Goal: Transaction & Acquisition: Purchase product/service

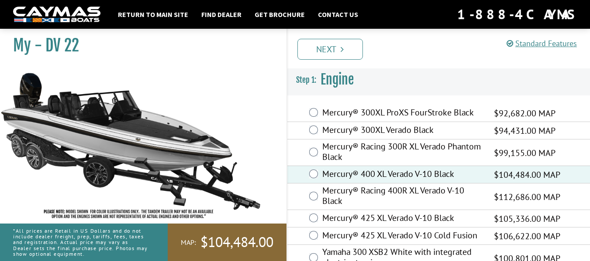
scroll to position [79, 0]
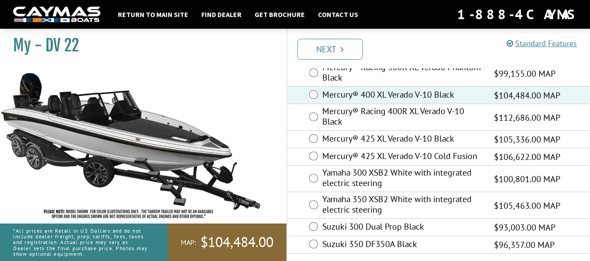
click at [334, 34] on div "Prev Next" at bounding box center [438, 49] width 304 height 40
click at [330, 48] on link "Next" at bounding box center [329, 49] width 65 height 21
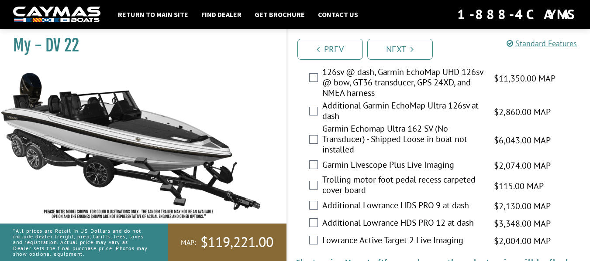
scroll to position [611, 0]
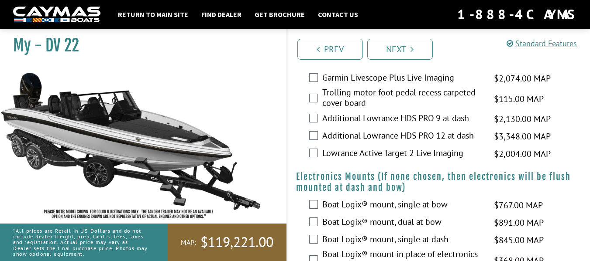
click at [327, 217] on label "Boat Logix® mount, dual at bow" at bounding box center [402, 223] width 161 height 13
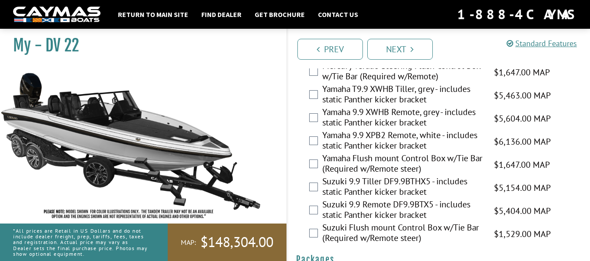
scroll to position [2514, 0]
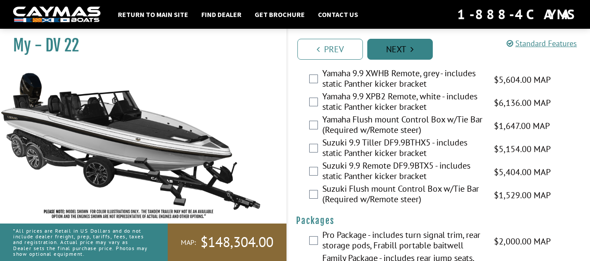
click at [407, 50] on link "Next" at bounding box center [399, 49] width 65 height 21
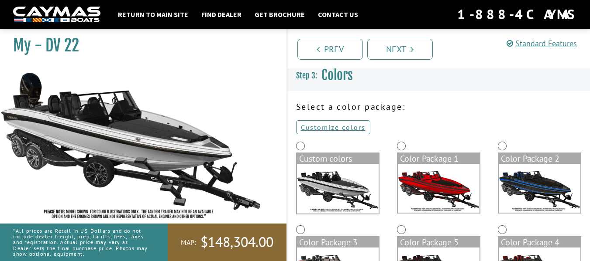
scroll to position [0, 0]
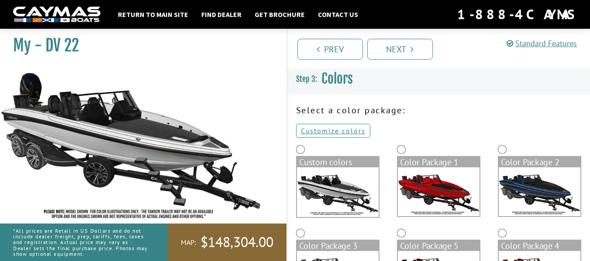
click at [526, 205] on img at bounding box center [540, 192] width 82 height 49
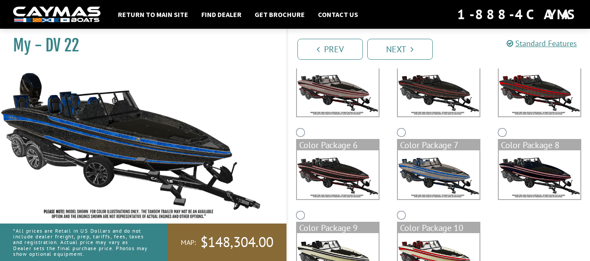
scroll to position [131, 0]
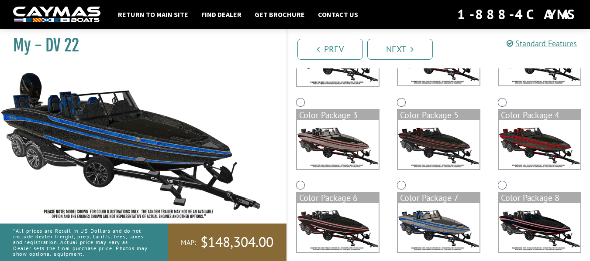
click at [455, 236] on img at bounding box center [439, 227] width 82 height 49
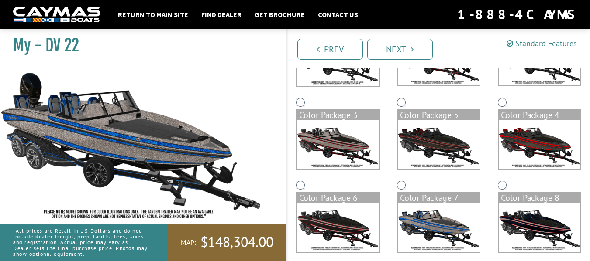
click at [350, 226] on img at bounding box center [338, 227] width 82 height 49
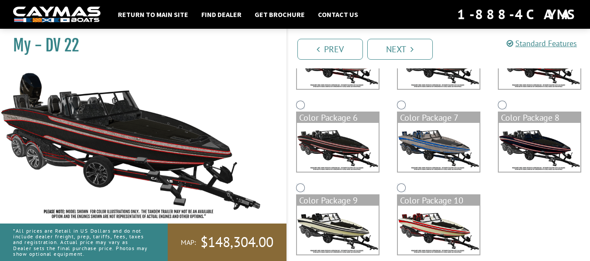
scroll to position [218, 0]
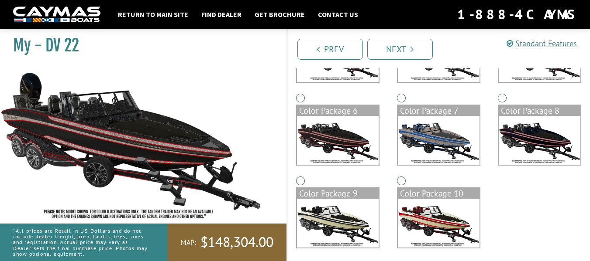
click at [538, 137] on img at bounding box center [540, 140] width 82 height 49
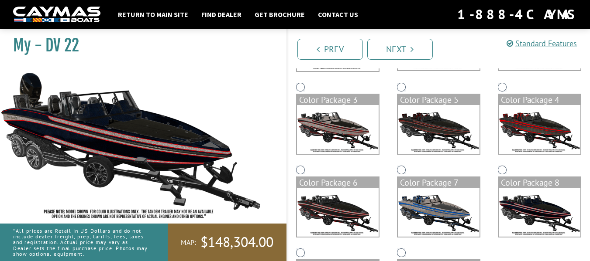
scroll to position [131, 0]
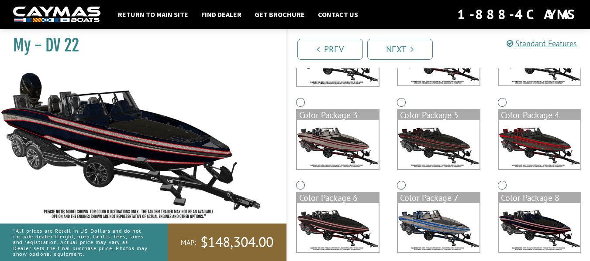
click at [449, 151] on img at bounding box center [439, 144] width 82 height 49
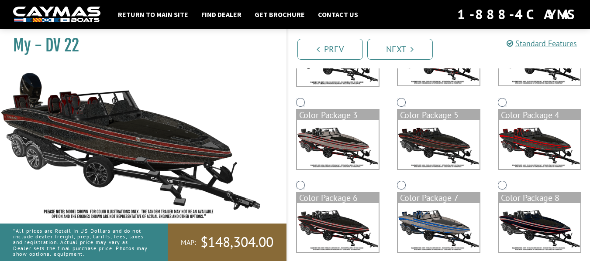
click at [353, 150] on img at bounding box center [338, 144] width 82 height 49
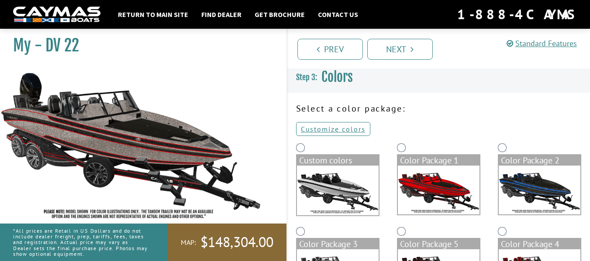
scroll to position [0, 0]
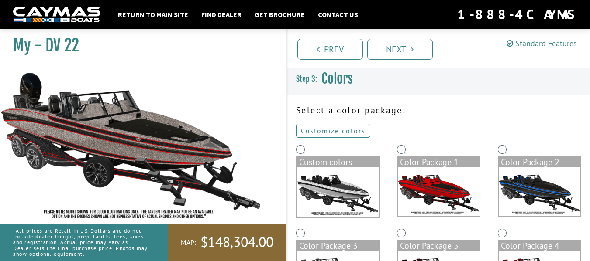
click at [519, 188] on img at bounding box center [540, 192] width 82 height 49
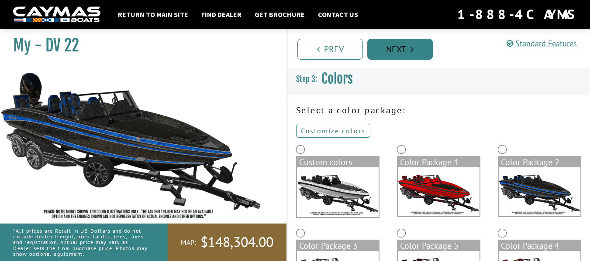
click at [403, 50] on link "Next" at bounding box center [399, 49] width 65 height 21
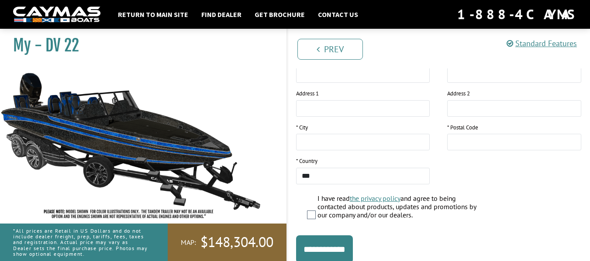
scroll to position [224, 0]
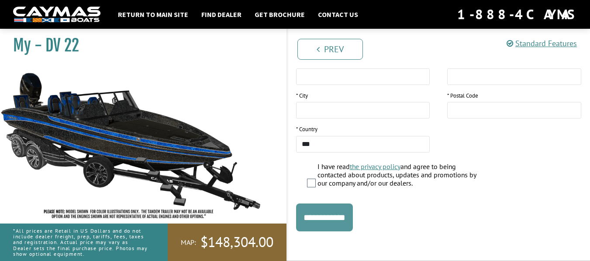
click at [304, 216] on input "**********" at bounding box center [324, 218] width 57 height 28
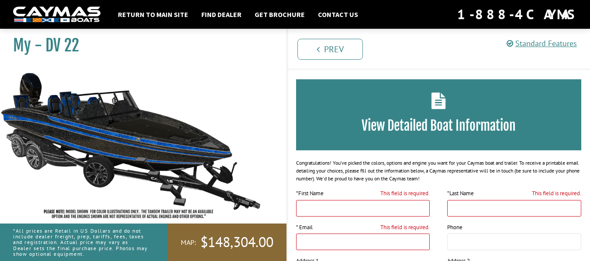
scroll to position [0, 0]
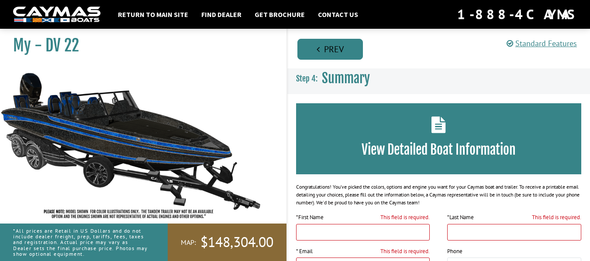
click at [320, 42] on link "Prev" at bounding box center [329, 49] width 65 height 21
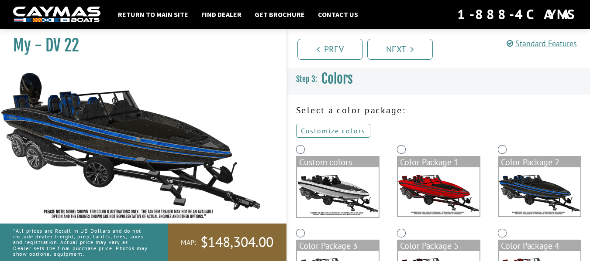
click at [331, 132] on link "Customize colors" at bounding box center [333, 131] width 74 height 14
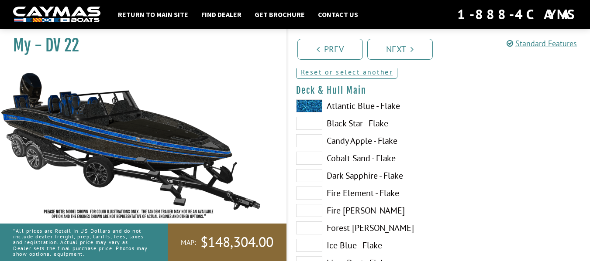
scroll to position [44, 0]
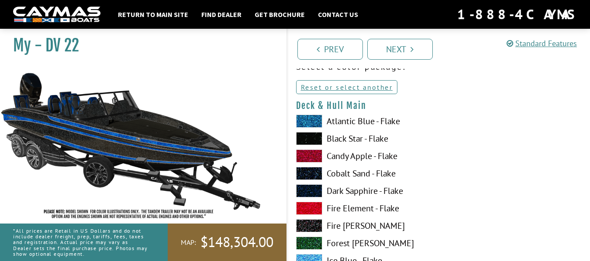
click at [310, 122] on span at bounding box center [309, 121] width 26 height 13
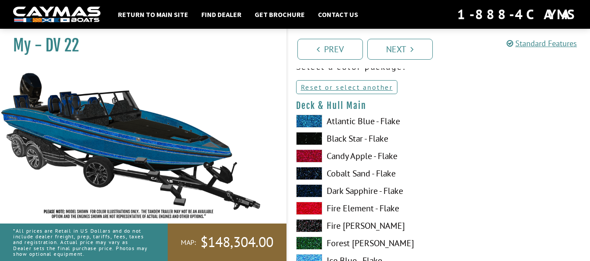
click at [317, 238] on span at bounding box center [309, 243] width 26 height 13
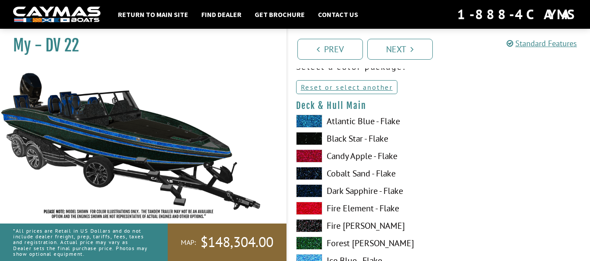
scroll to position [87, 0]
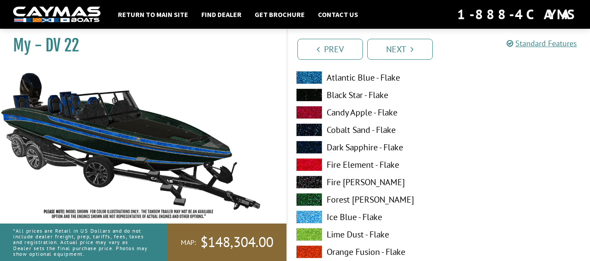
click at [313, 237] on span at bounding box center [309, 234] width 26 height 13
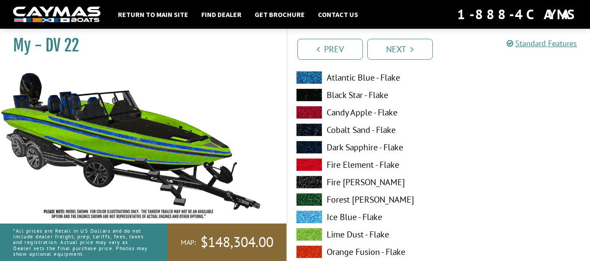
click at [308, 198] on span at bounding box center [309, 199] width 26 height 13
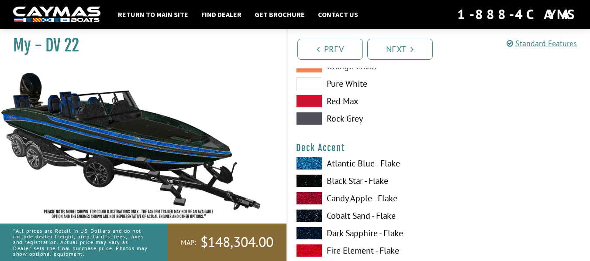
scroll to position [524, 0]
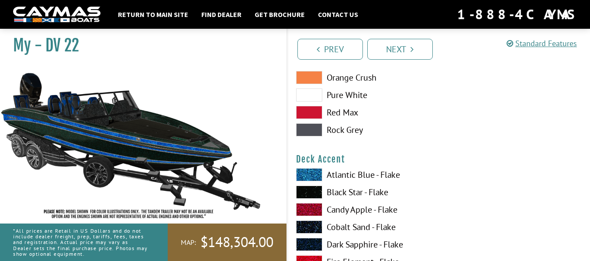
click at [309, 170] on span at bounding box center [309, 174] width 26 height 13
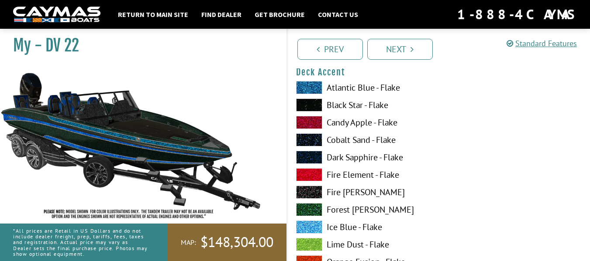
scroll to position [655, 0]
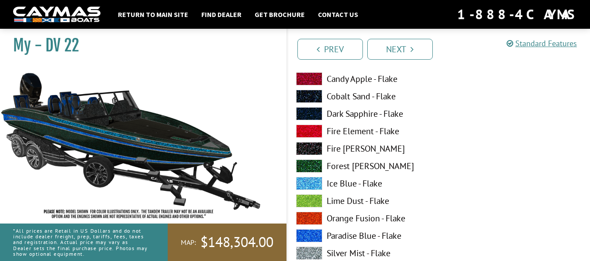
click at [310, 217] on span at bounding box center [309, 218] width 26 height 13
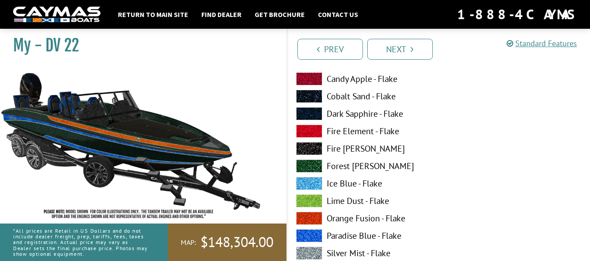
click at [311, 233] on span at bounding box center [309, 236] width 26 height 13
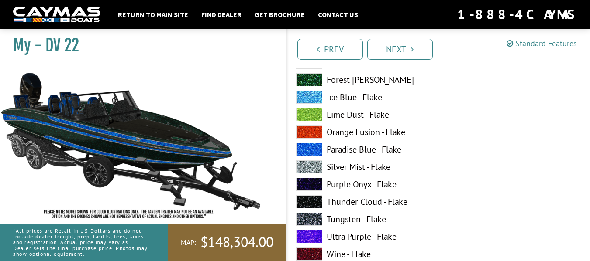
scroll to position [742, 0]
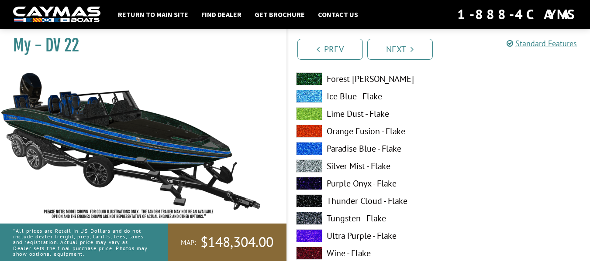
click at [311, 233] on span at bounding box center [309, 236] width 26 height 13
click at [312, 142] on div "Atlantic Blue - Flake Black Star - Flake Candy Apple - Flake Cobalt Sand - Flak…" at bounding box center [362, 203] width 151 height 506
click at [310, 155] on span at bounding box center [309, 148] width 26 height 13
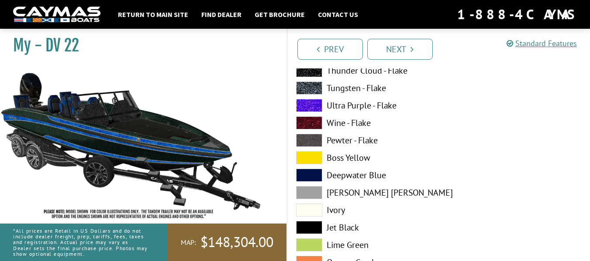
scroll to position [873, 0]
click at [305, 175] on span at bounding box center [309, 174] width 26 height 13
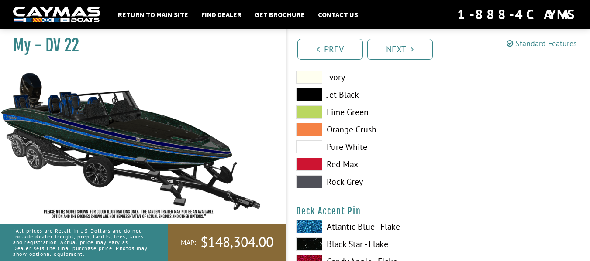
scroll to position [1091, 0]
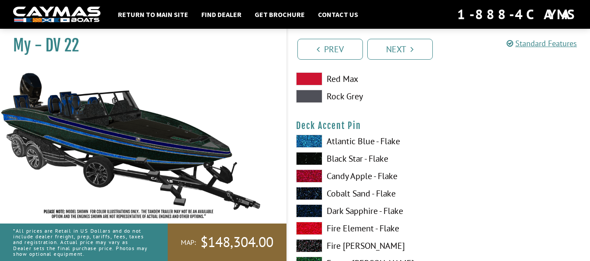
click at [299, 144] on span at bounding box center [309, 141] width 26 height 13
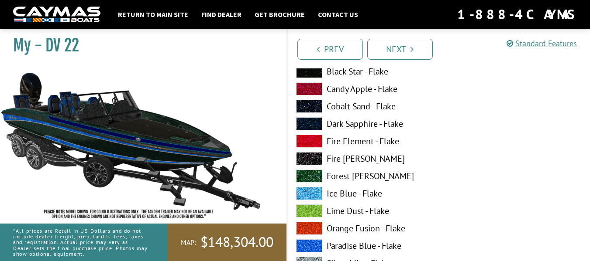
scroll to position [1222, 0]
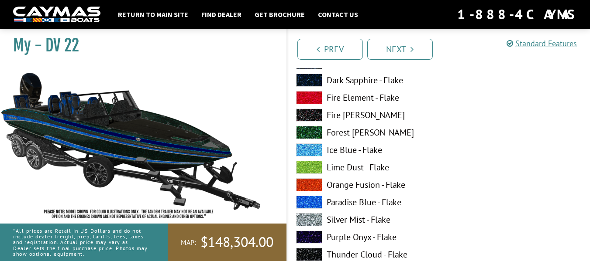
click at [316, 188] on span at bounding box center [309, 185] width 26 height 13
click at [305, 166] on span at bounding box center [309, 167] width 26 height 13
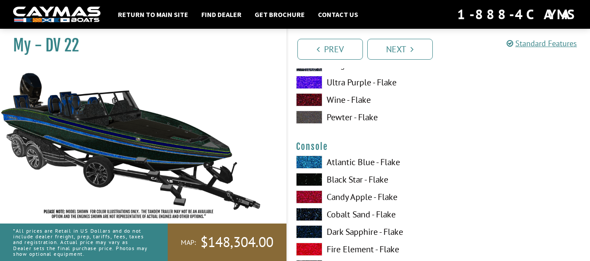
scroll to position [1484, 0]
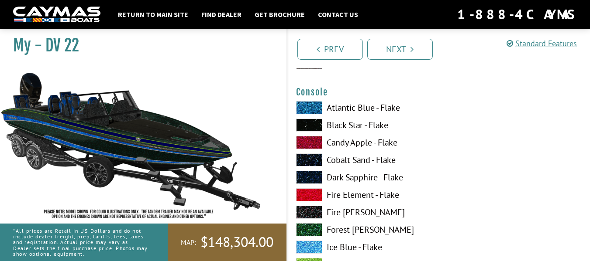
click at [311, 232] on span at bounding box center [309, 230] width 26 height 13
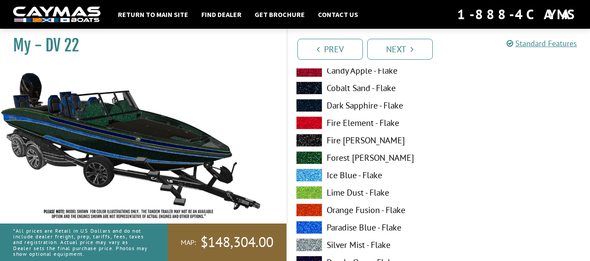
scroll to position [1572, 0]
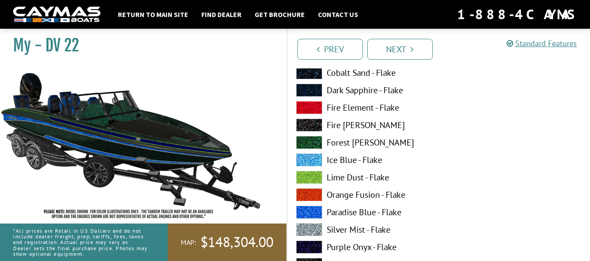
click at [305, 199] on span at bounding box center [309, 195] width 26 height 13
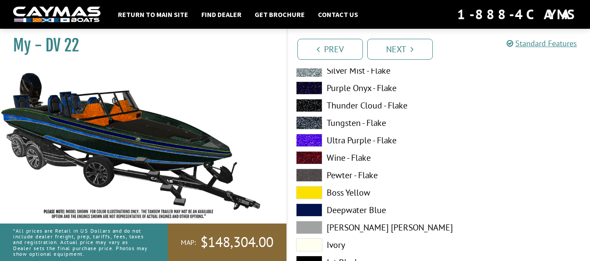
scroll to position [1746, 0]
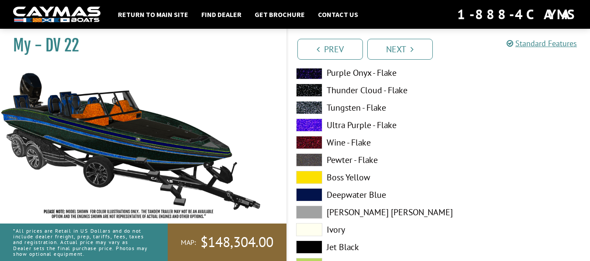
click at [305, 199] on span at bounding box center [309, 195] width 26 height 13
click at [305, 206] on div "Atlantic Blue - Flake Black Star - Flake Candy Apple - Flake Cobalt Sand - Flak…" at bounding box center [362, 92] width 151 height 506
click at [306, 208] on span at bounding box center [309, 212] width 26 height 13
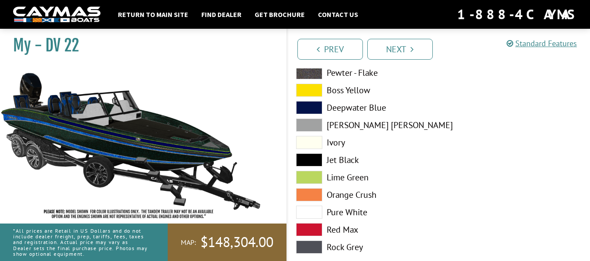
click at [303, 175] on span at bounding box center [309, 177] width 26 height 13
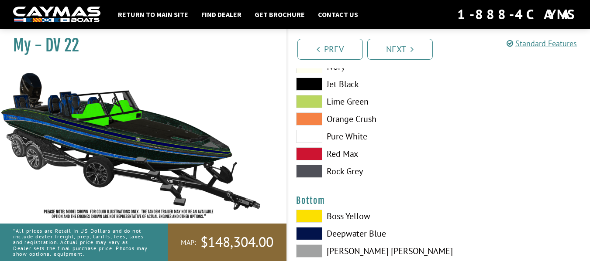
scroll to position [1921, 0]
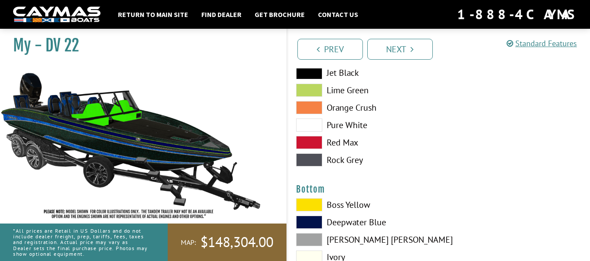
click at [311, 158] on span at bounding box center [309, 160] width 26 height 13
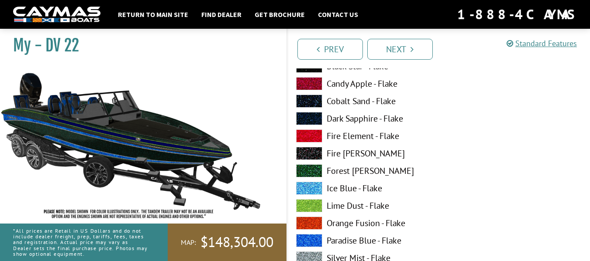
scroll to position [1528, 0]
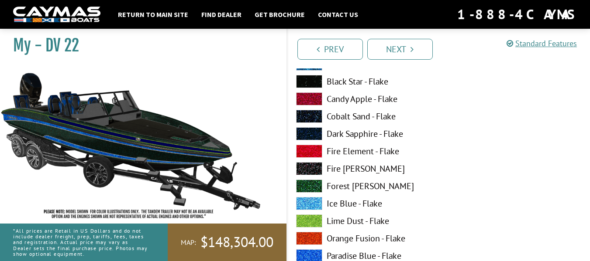
click at [309, 184] on span at bounding box center [309, 186] width 26 height 13
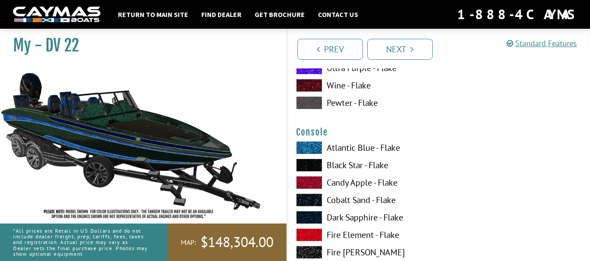
scroll to position [1441, 0]
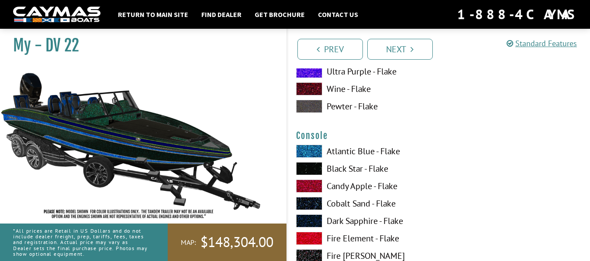
click at [311, 150] on span at bounding box center [309, 151] width 26 height 13
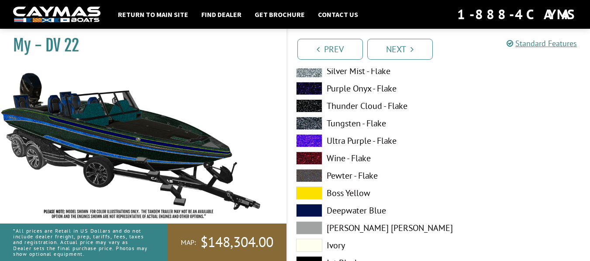
scroll to position [1746, 0]
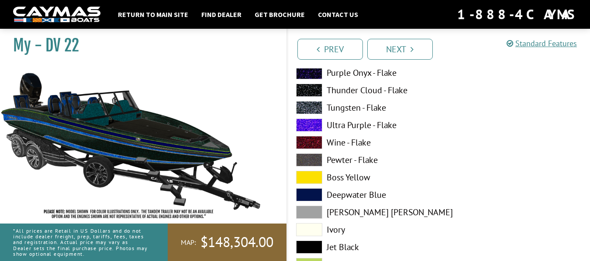
click at [315, 192] on span at bounding box center [309, 195] width 26 height 13
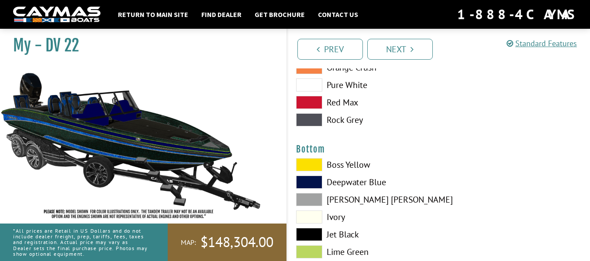
scroll to position [1964, 0]
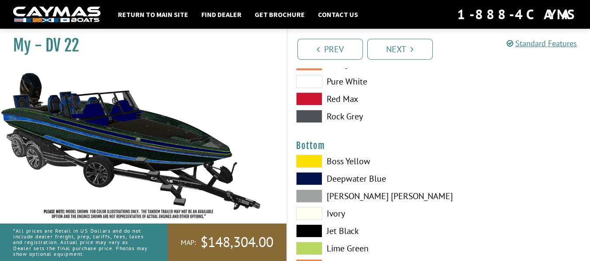
click at [309, 182] on span at bounding box center [309, 178] width 26 height 13
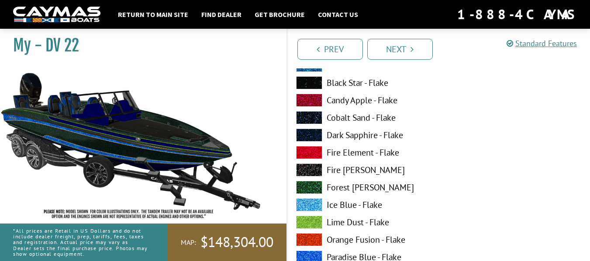
scroll to position [2270, 0]
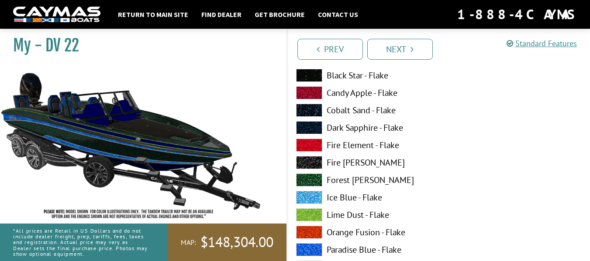
click at [311, 213] on span at bounding box center [309, 215] width 26 height 13
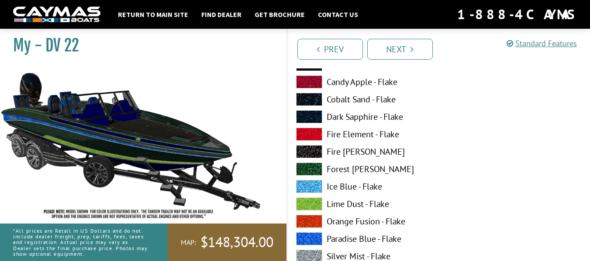
scroll to position [2837, 0]
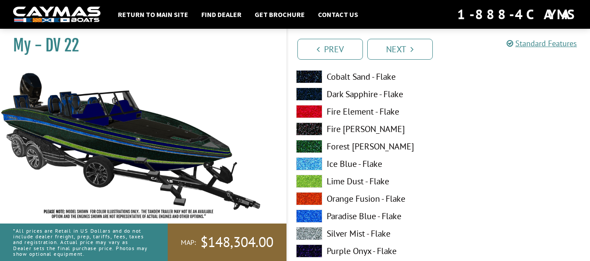
click at [309, 185] on span at bounding box center [309, 181] width 26 height 13
click at [310, 189] on div "Atlantic Blue - Flake Black Star - Flake Candy Apple - Flake Cobalt Sand - Flak…" at bounding box center [362, 184] width 151 height 332
click at [311, 199] on span at bounding box center [309, 199] width 26 height 13
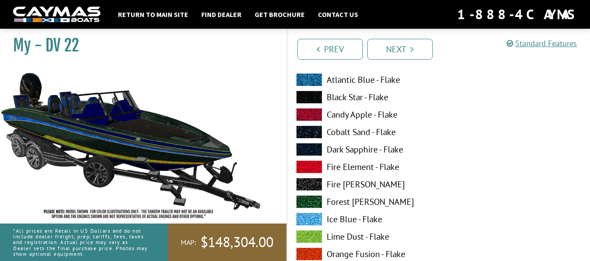
scroll to position [3143, 0]
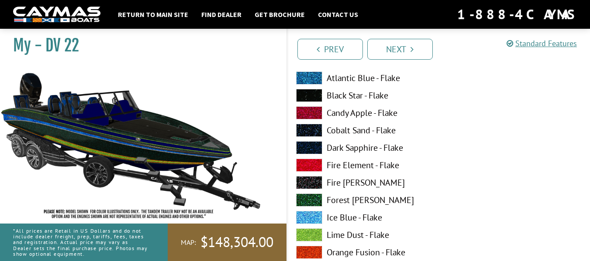
click at [313, 252] on span at bounding box center [309, 252] width 26 height 13
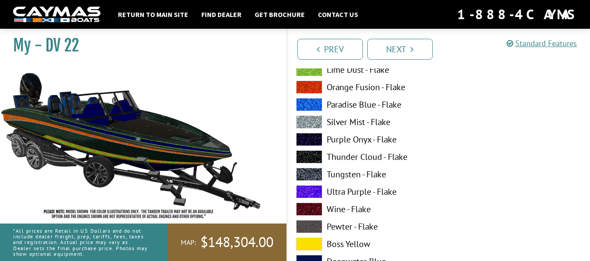
scroll to position [3318, 0]
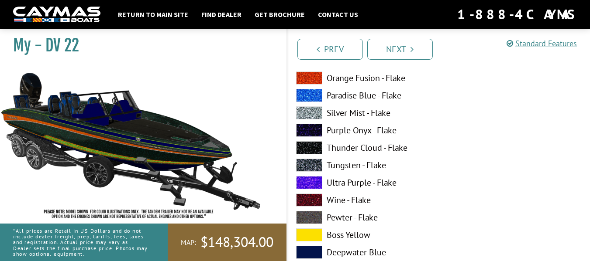
click at [309, 245] on div "Atlantic Blue - Flake Black Star - Flake Candy Apple - Flake Cobalt Sand - Flak…" at bounding box center [362, 150] width 151 height 506
click at [312, 251] on span at bounding box center [309, 252] width 26 height 13
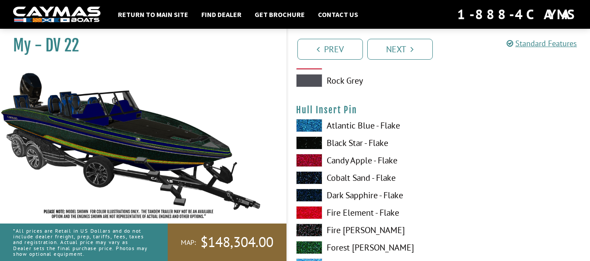
scroll to position [3667, 0]
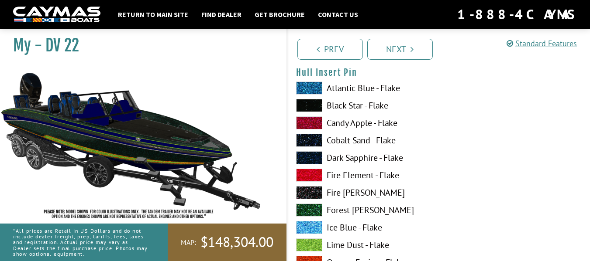
click at [316, 241] on span at bounding box center [309, 245] width 26 height 13
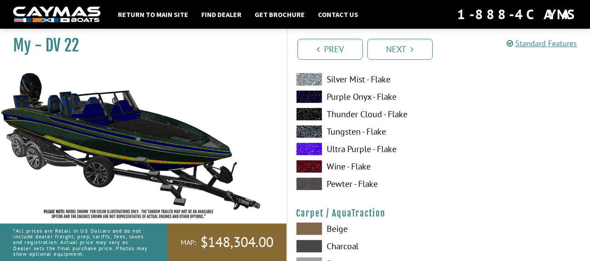
scroll to position [3972, 0]
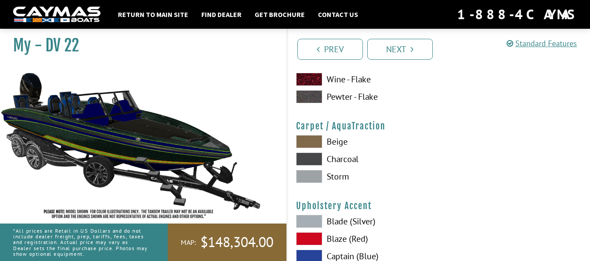
click at [306, 183] on div "Beige [GEOGRAPHIC_DATA] Storm" at bounding box center [362, 161] width 151 height 52
click at [305, 176] on span at bounding box center [309, 176] width 26 height 13
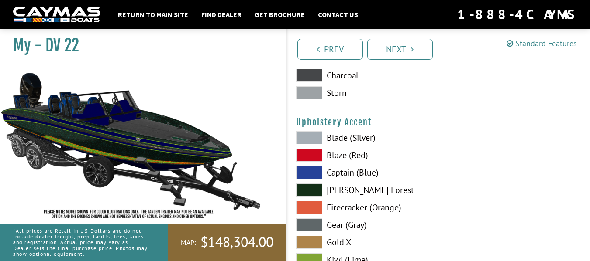
scroll to position [4060, 0]
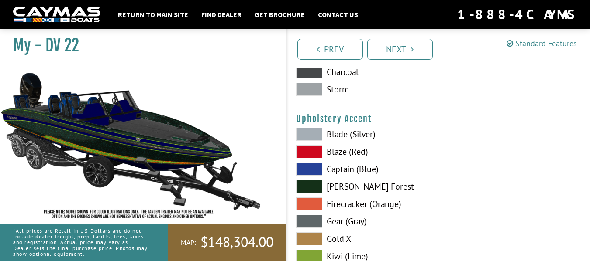
click at [312, 256] on span at bounding box center [309, 256] width 26 height 13
click at [305, 170] on span at bounding box center [309, 169] width 26 height 13
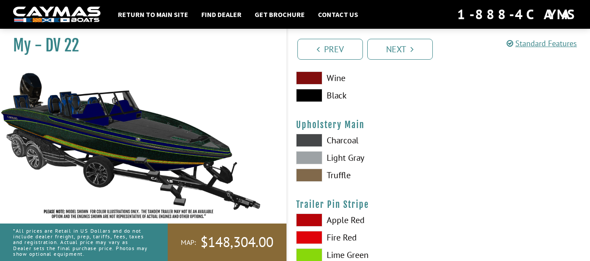
scroll to position [4278, 0]
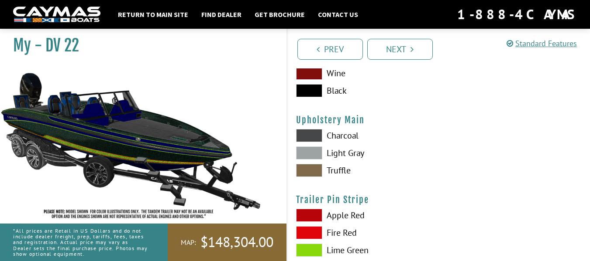
click at [303, 156] on span at bounding box center [309, 153] width 26 height 13
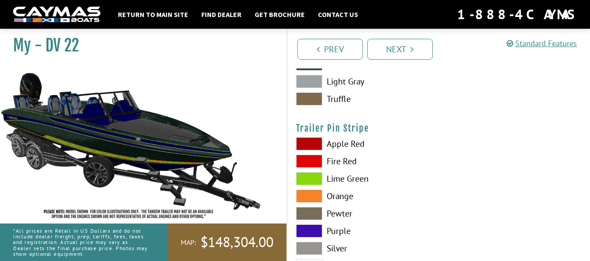
scroll to position [4365, 0]
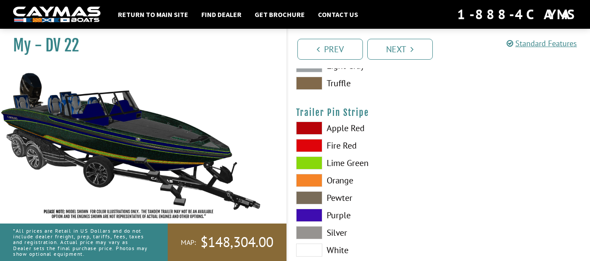
click at [314, 160] on span at bounding box center [309, 163] width 26 height 13
click at [310, 183] on span at bounding box center [309, 180] width 26 height 13
click at [307, 162] on span at bounding box center [309, 163] width 26 height 13
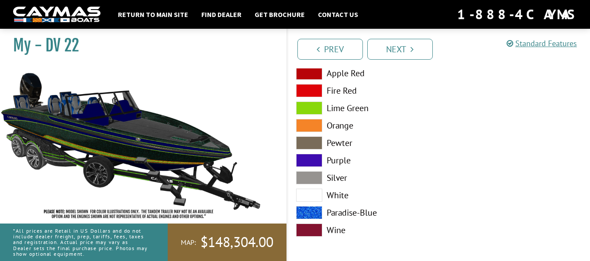
scroll to position [4422, 0]
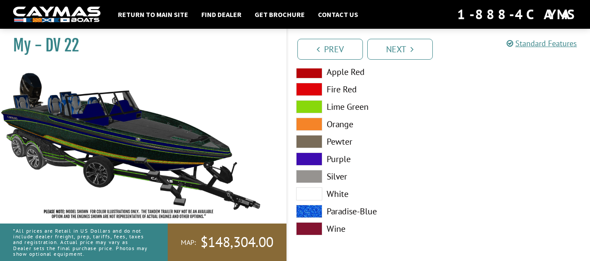
click at [313, 210] on span at bounding box center [309, 211] width 26 height 13
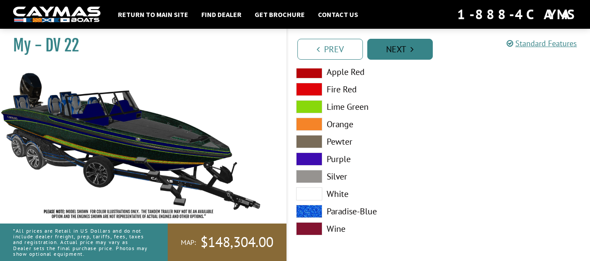
click at [402, 43] on link "Next" at bounding box center [399, 49] width 65 height 21
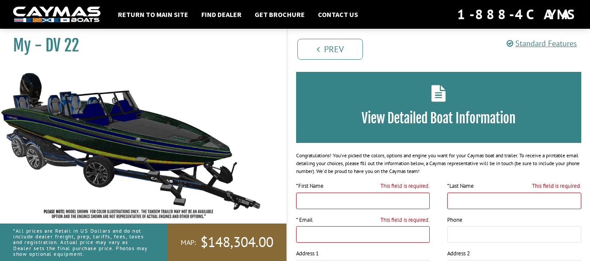
scroll to position [0, 0]
